Goal: Find specific page/section: Find specific page/section

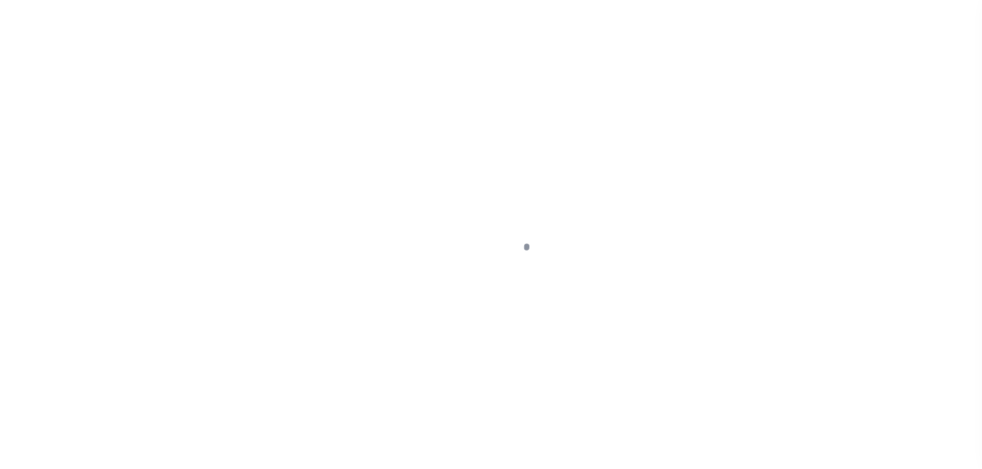
select select
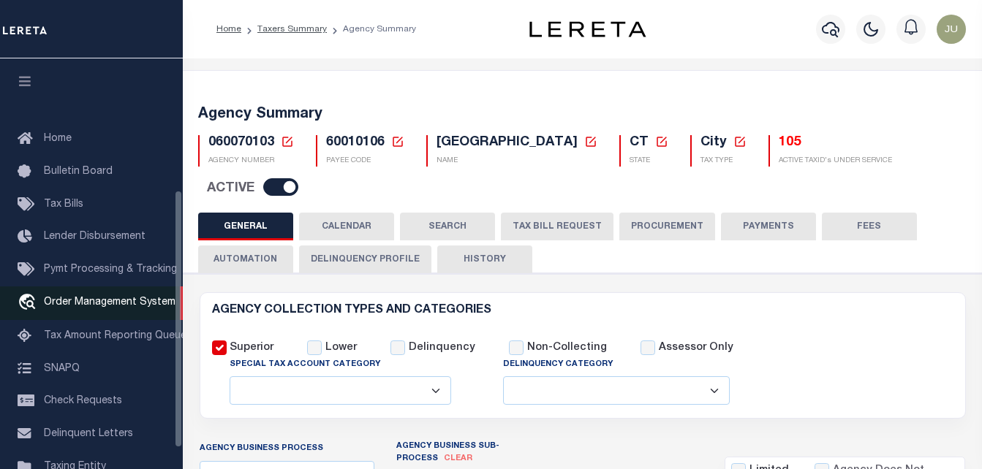
scroll to position [210, 0]
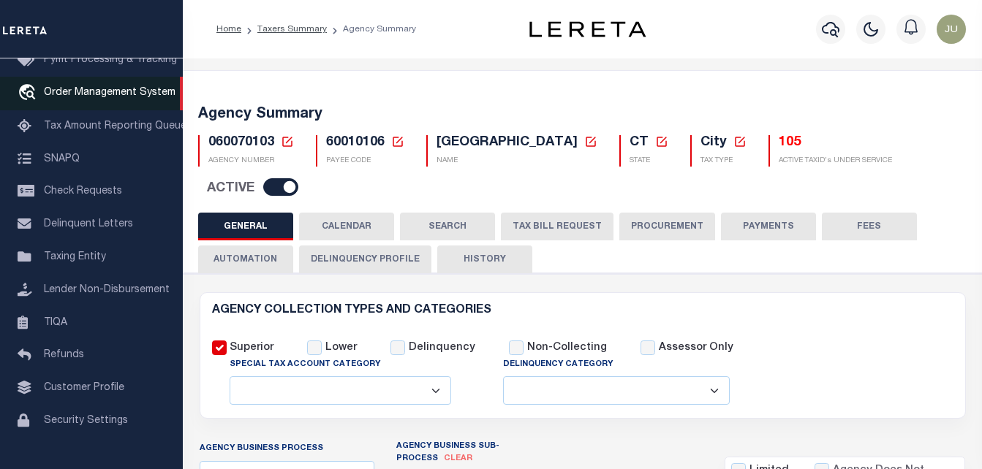
click at [91, 264] on link "Taxing Entity" at bounding box center [91, 257] width 183 height 33
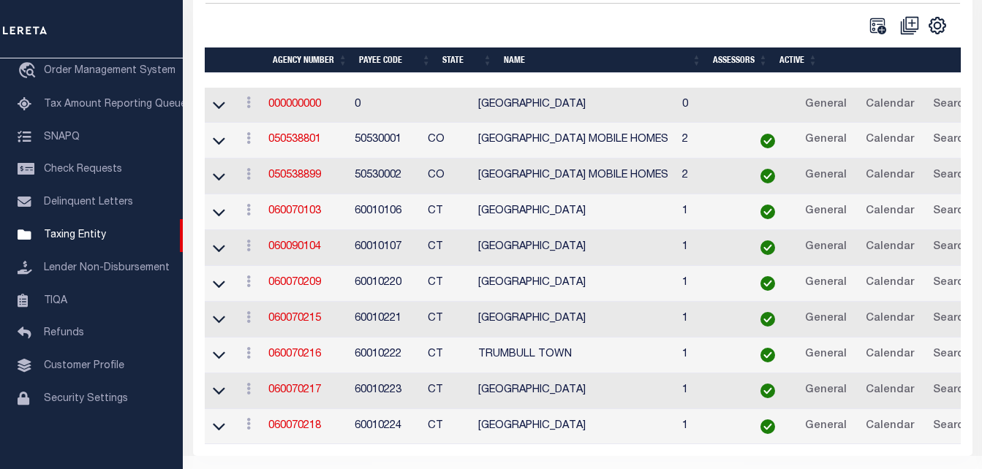
scroll to position [335, 0]
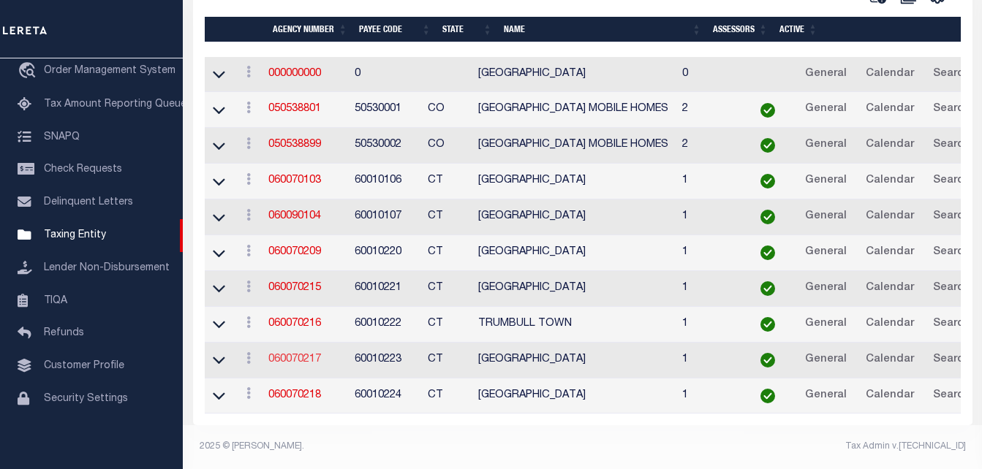
click at [314, 354] on link "060070217" at bounding box center [294, 359] width 53 height 10
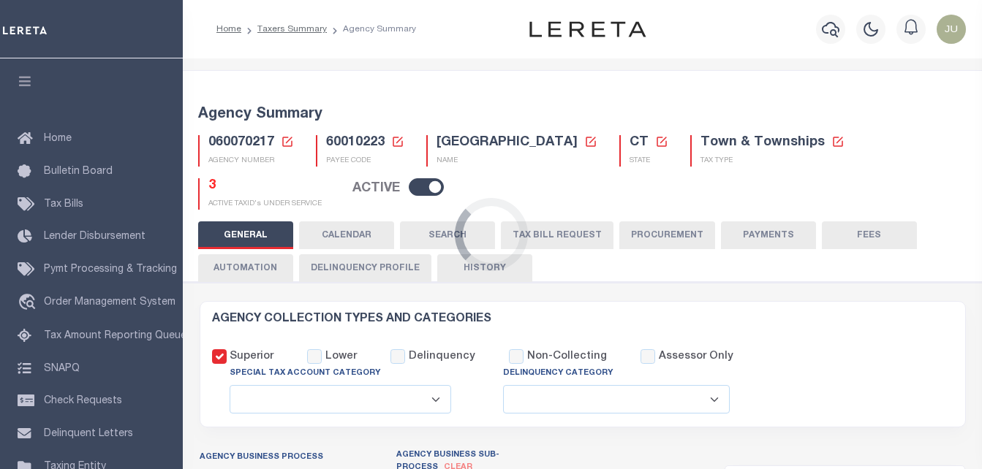
select select
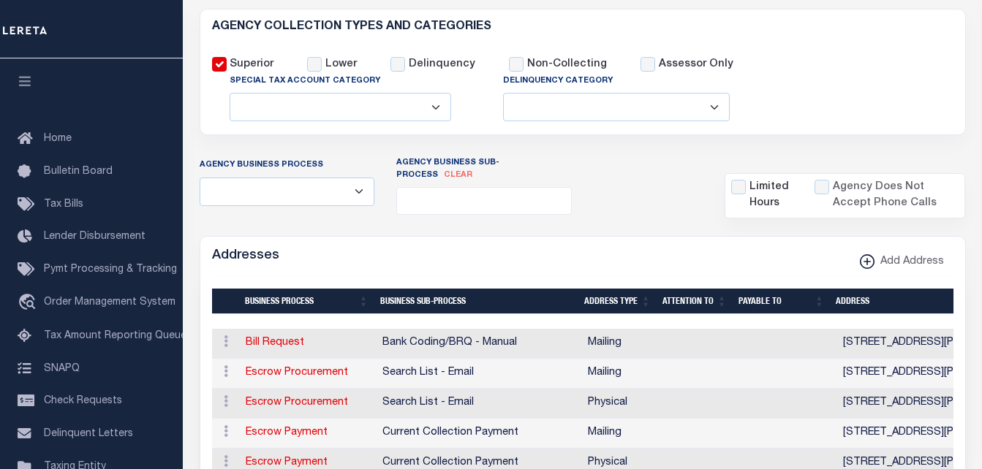
scroll to position [219, 0]
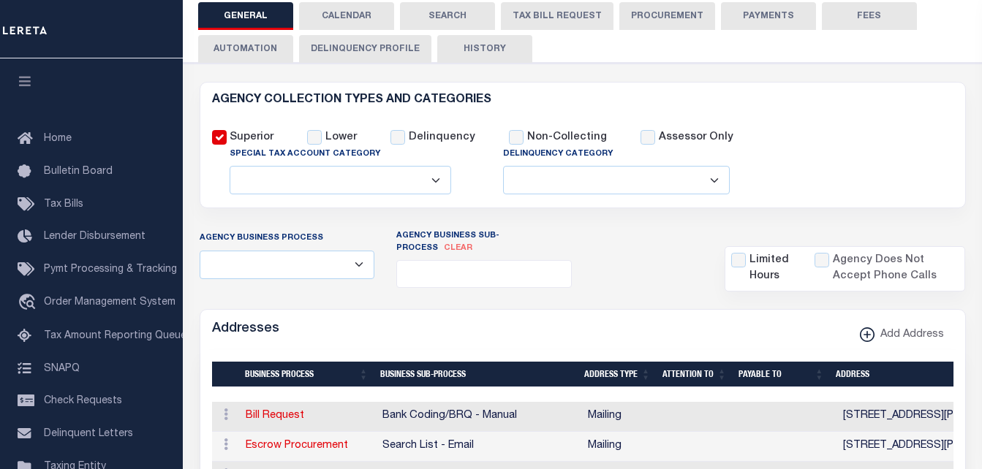
click at [418, 35] on button "Delinquency Profile" at bounding box center [365, 49] width 132 height 28
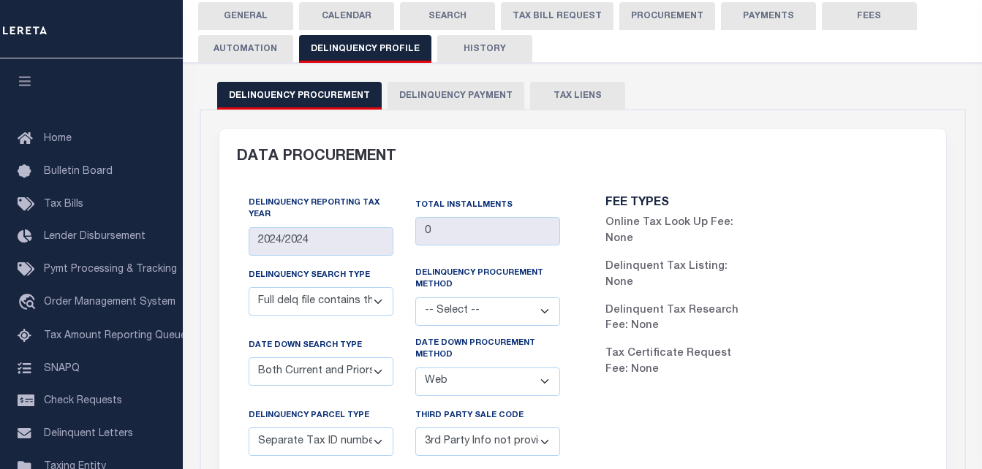
scroll to position [20, 0]
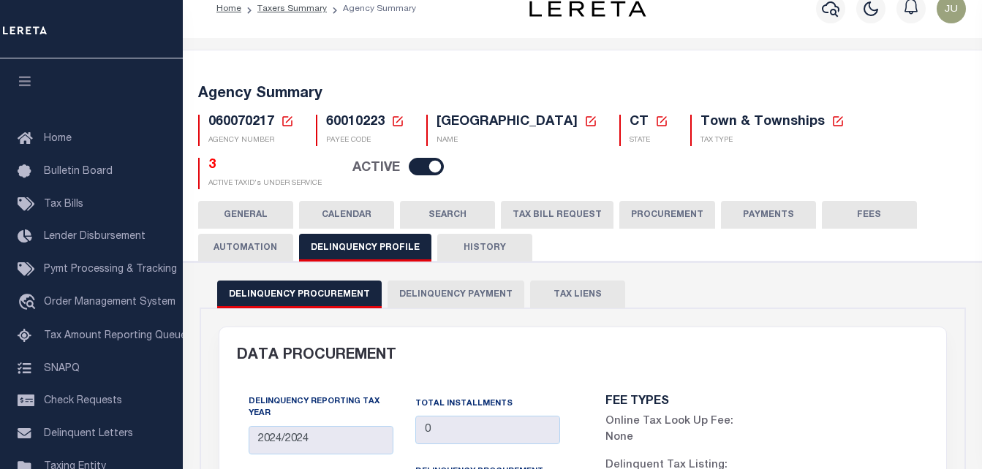
click at [299, 234] on button "Delinquency Profile" at bounding box center [365, 248] width 132 height 28
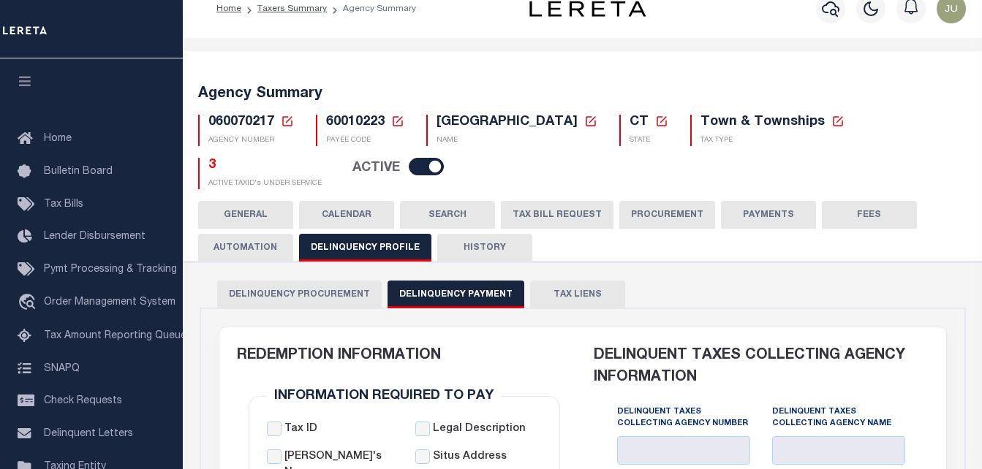
click at [387, 281] on button "Delinquency Payment" at bounding box center [455, 295] width 137 height 28
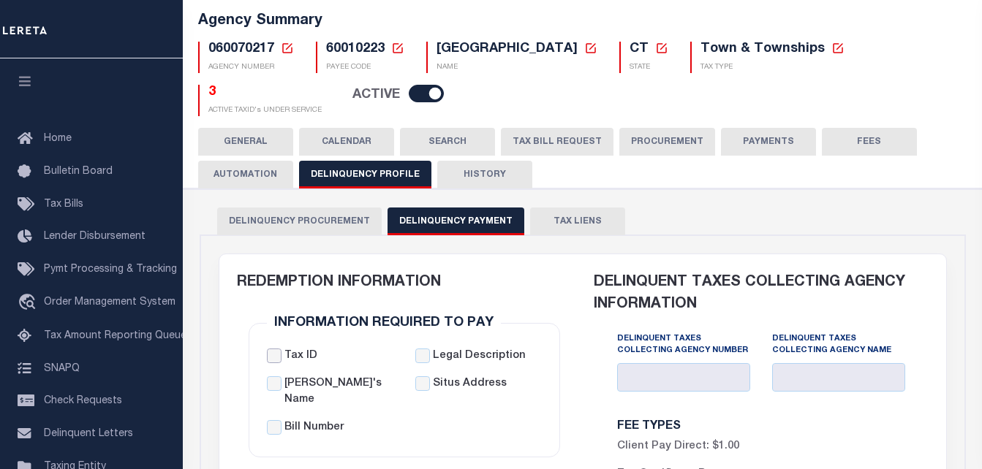
scroll to position [167, 0]
